Goal: Use online tool/utility: Utilize a website feature to perform a specific function

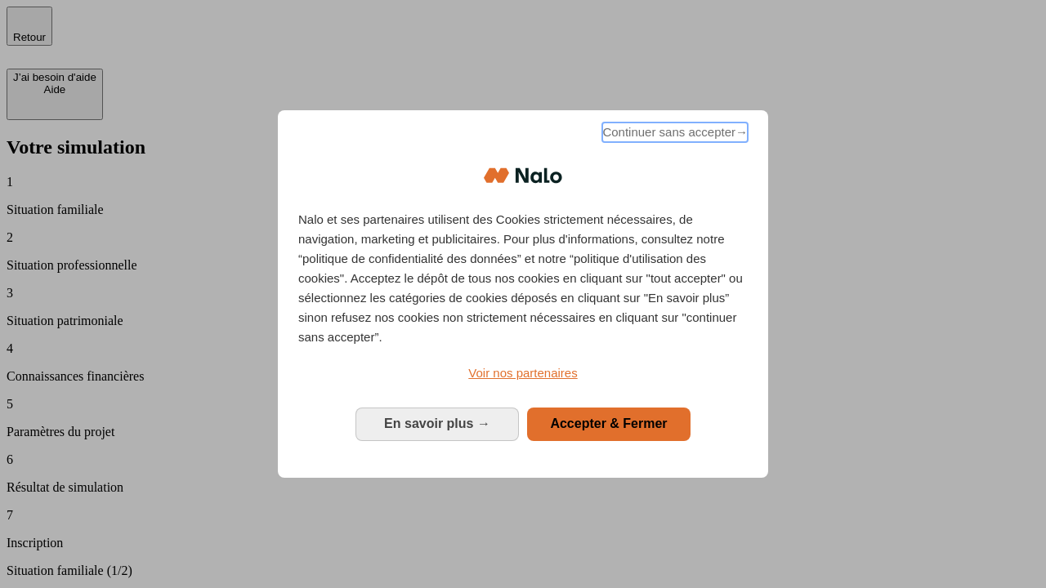
click at [673, 135] on span "Continuer sans accepter →" at bounding box center [674, 133] width 145 height 20
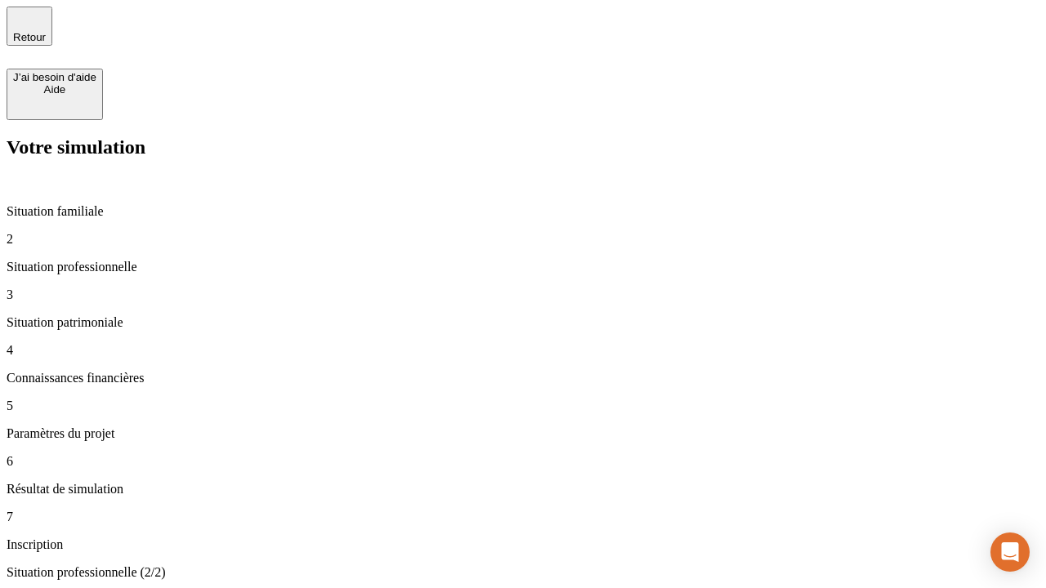
type input "30 000"
